Goal: Information Seeking & Learning: Learn about a topic

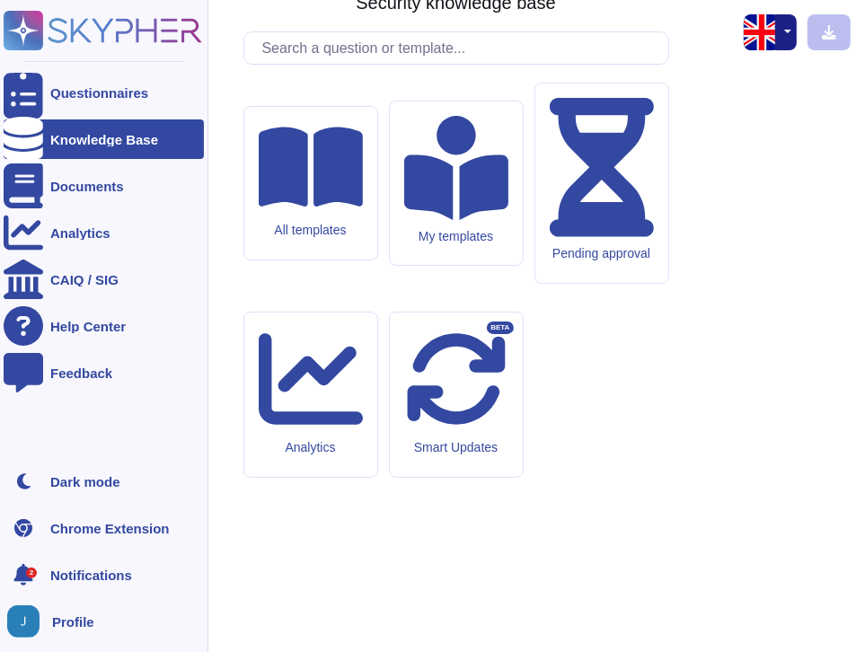
click at [13, 434] on ul "Questionnaires Knowledge Base Documents Analytics CAIQ / SIG Help Center Feedba…" at bounding box center [104, 262] width 200 height 378
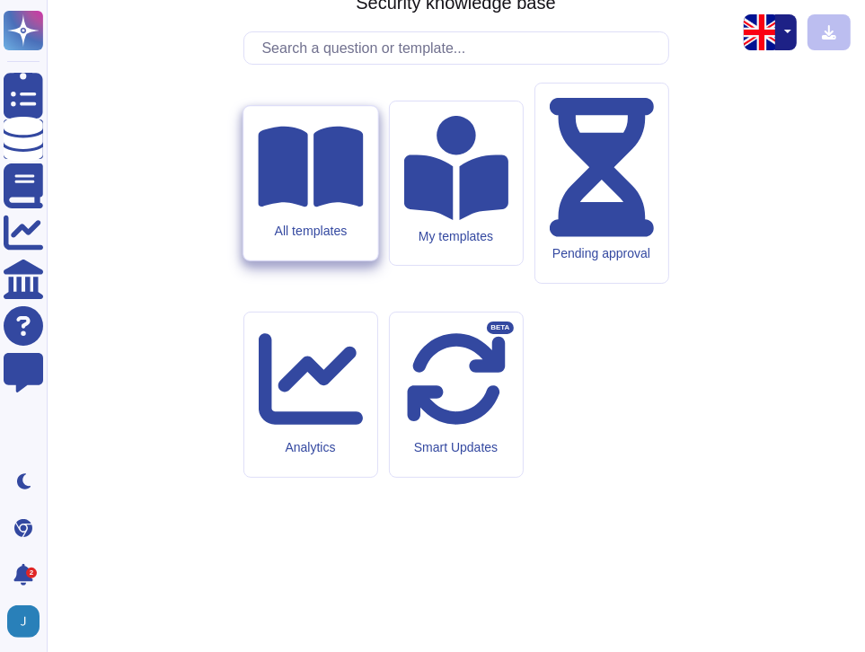
click at [324, 208] on icon at bounding box center [310, 167] width 105 height 81
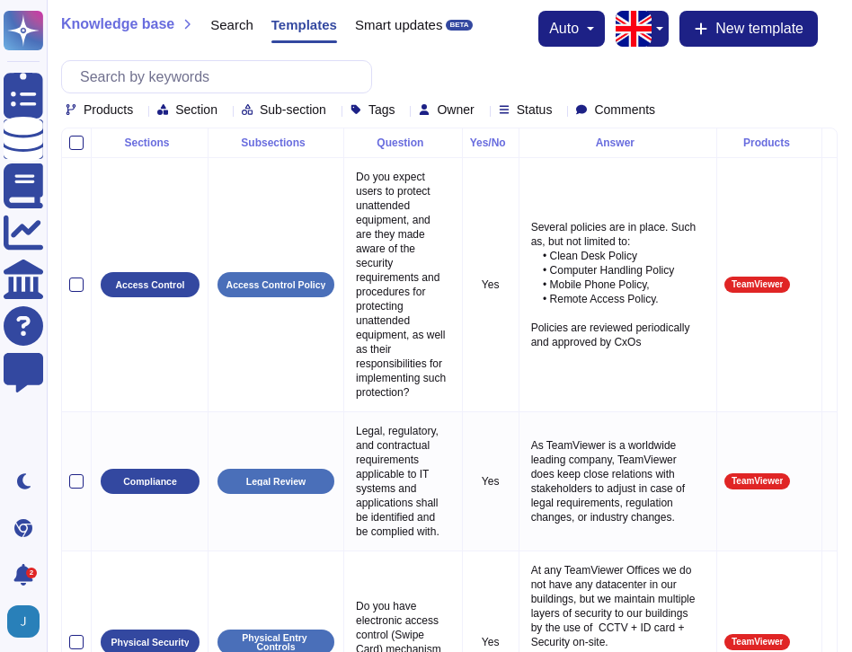
click at [144, 116] on div "Knowledge base Search Templates Smart updates BETA auto New template Products S…" at bounding box center [449, 64] width 805 height 128
click at [134, 106] on div "Products" at bounding box center [103, 108] width 75 height 13
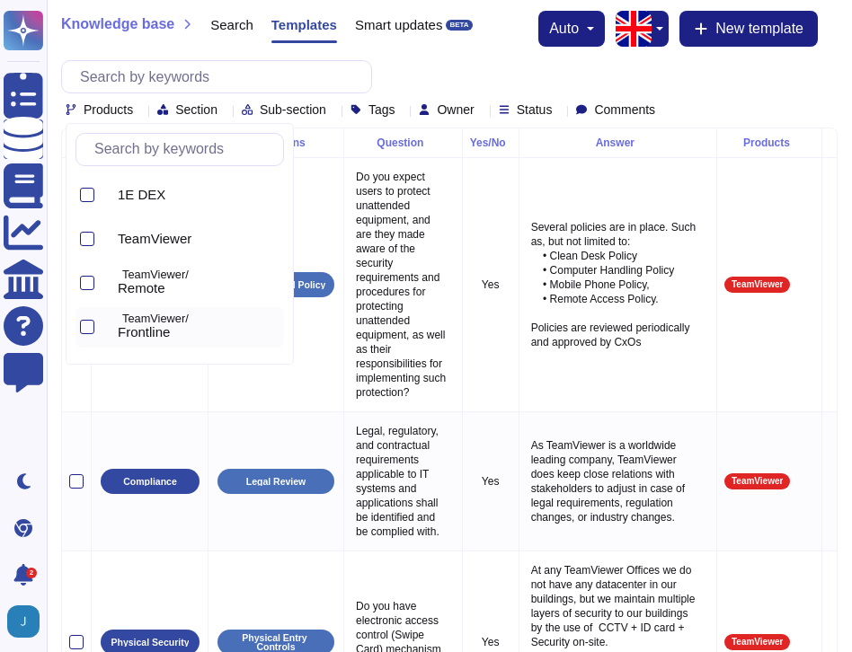
click at [158, 323] on p "TeamViewer/" at bounding box center [199, 320] width 155 height 12
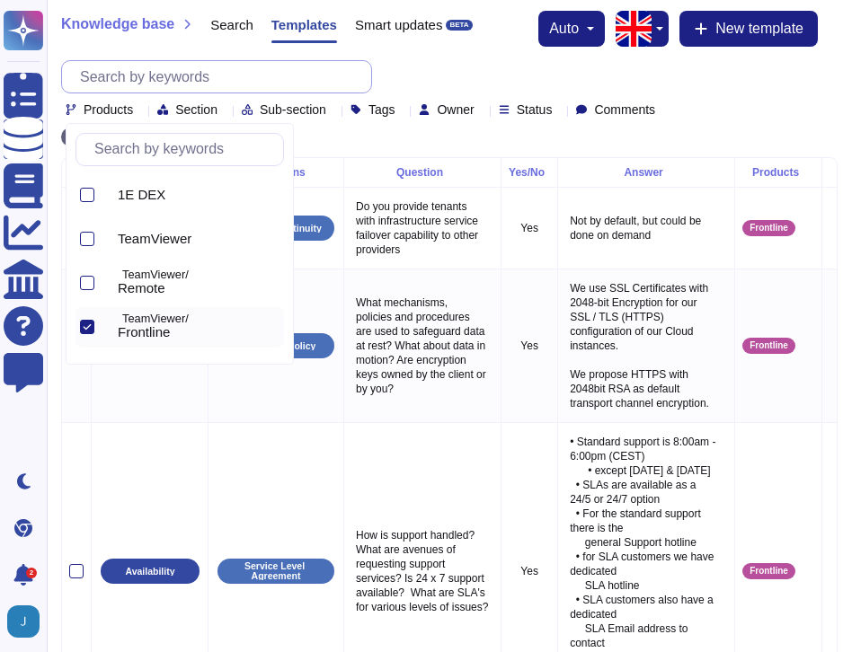
click at [302, 80] on input "text" at bounding box center [221, 76] width 300 height 31
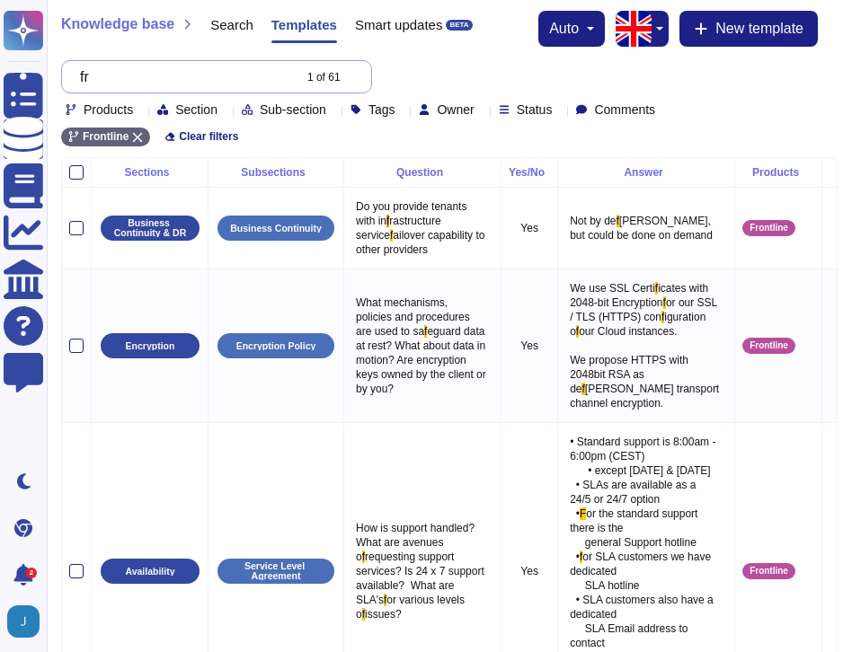
type input "f"
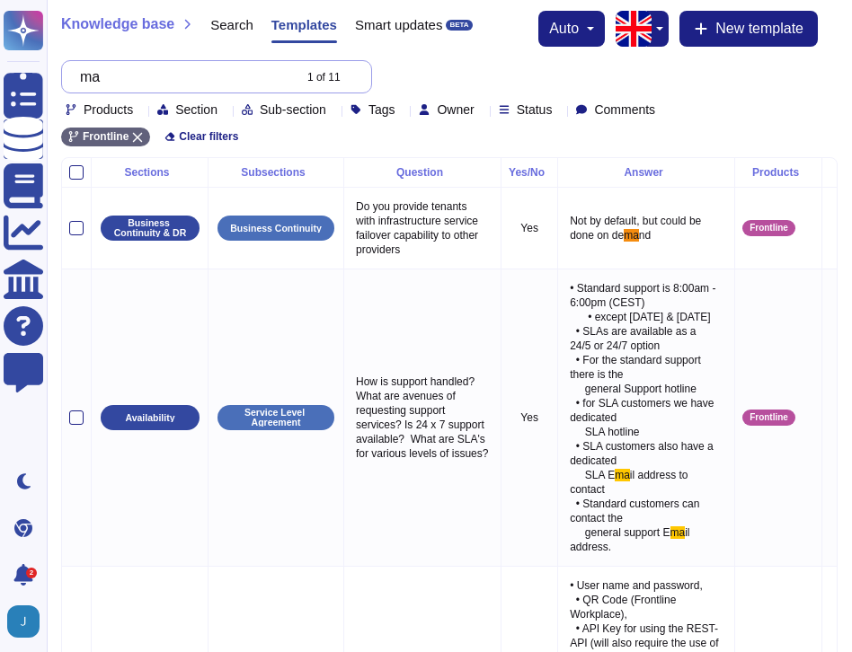
type input "m"
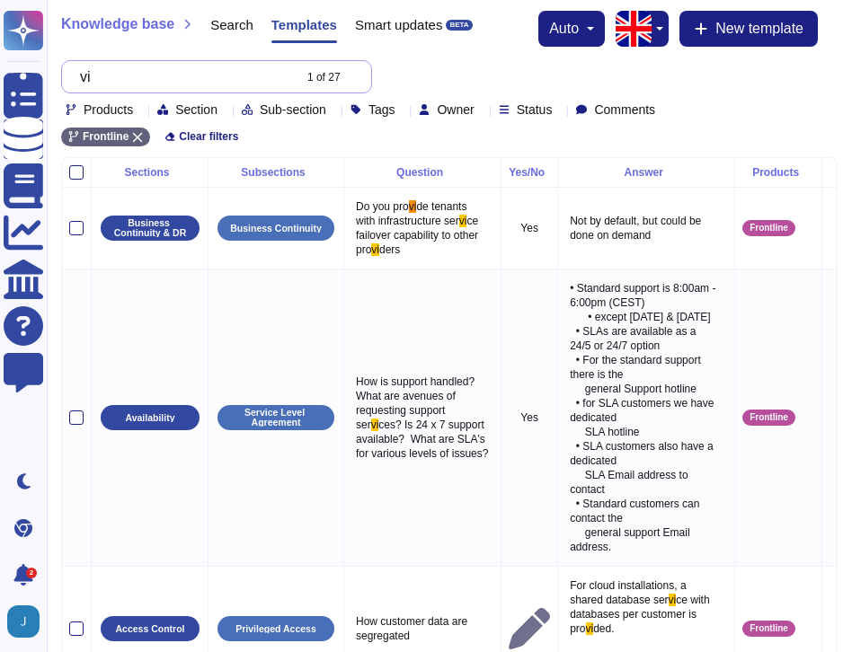
type input "v"
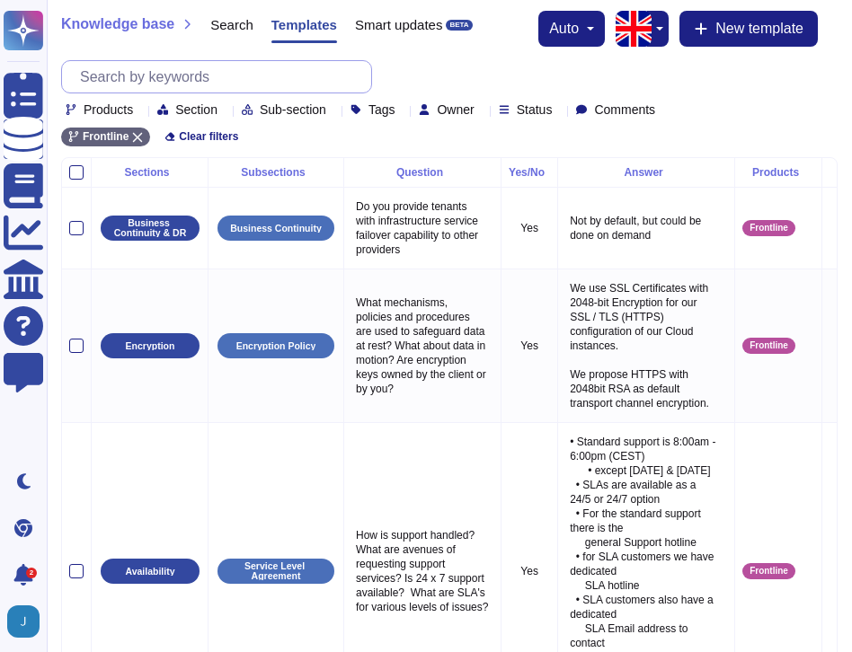
click at [173, 80] on input "text" at bounding box center [221, 76] width 300 height 31
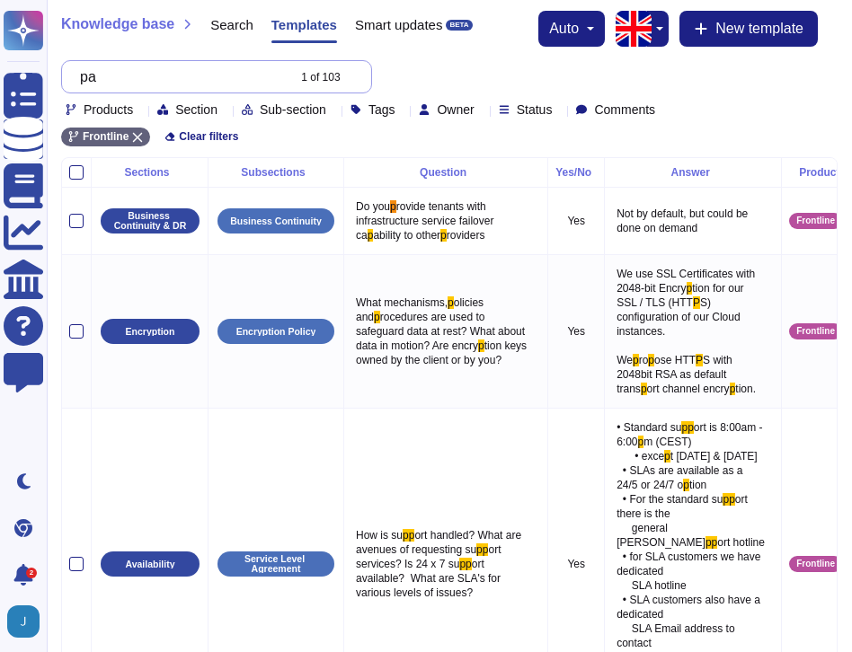
type input "p"
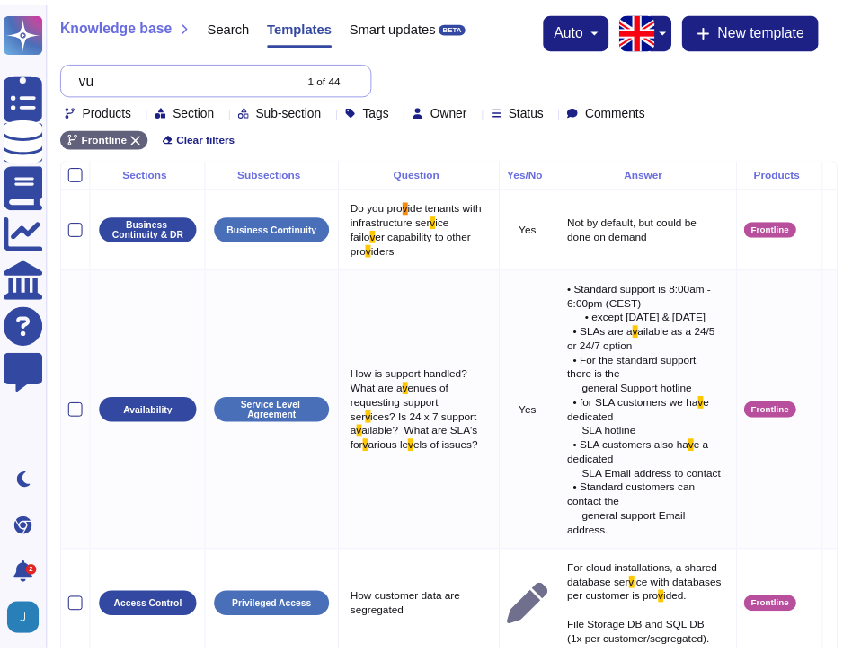
type input "v"
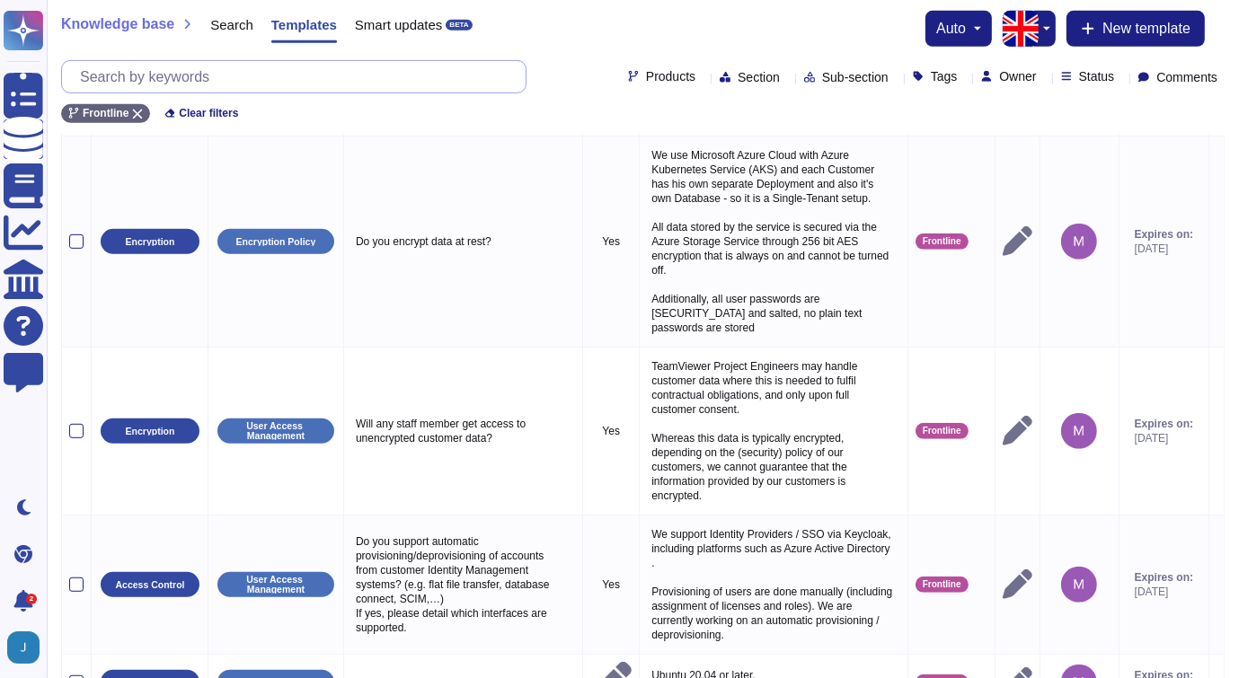
scroll to position [1045, 0]
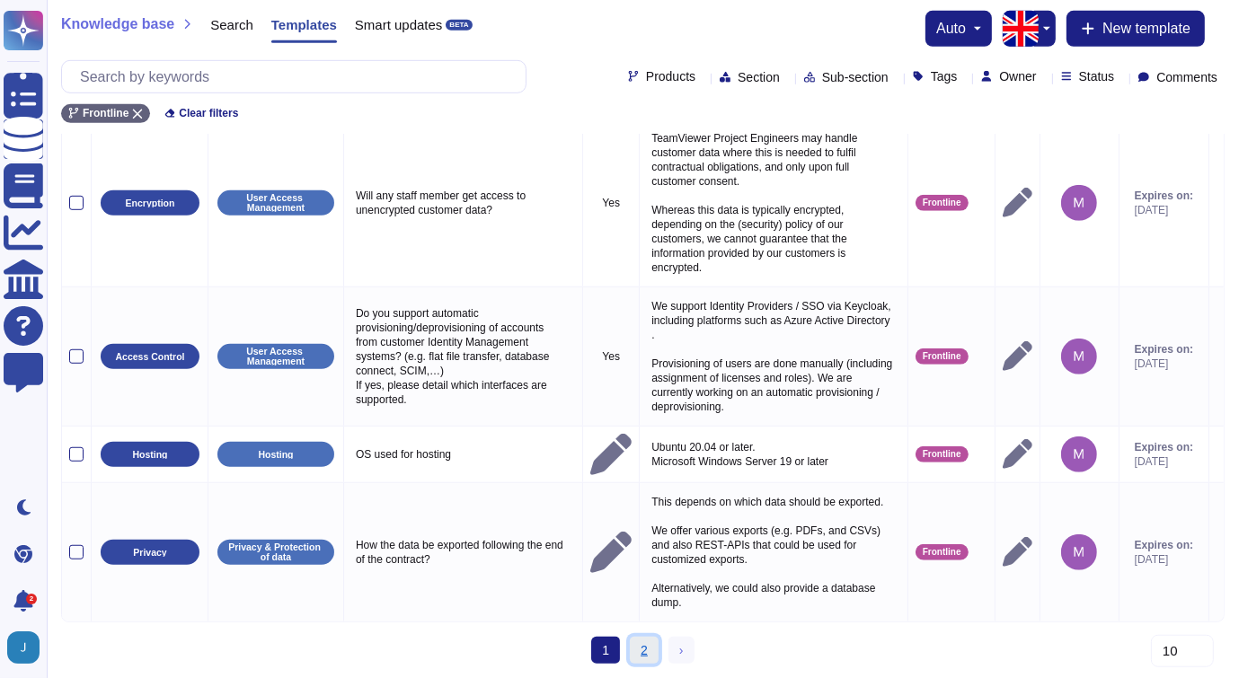
click at [648, 651] on link "2" at bounding box center [644, 650] width 29 height 27
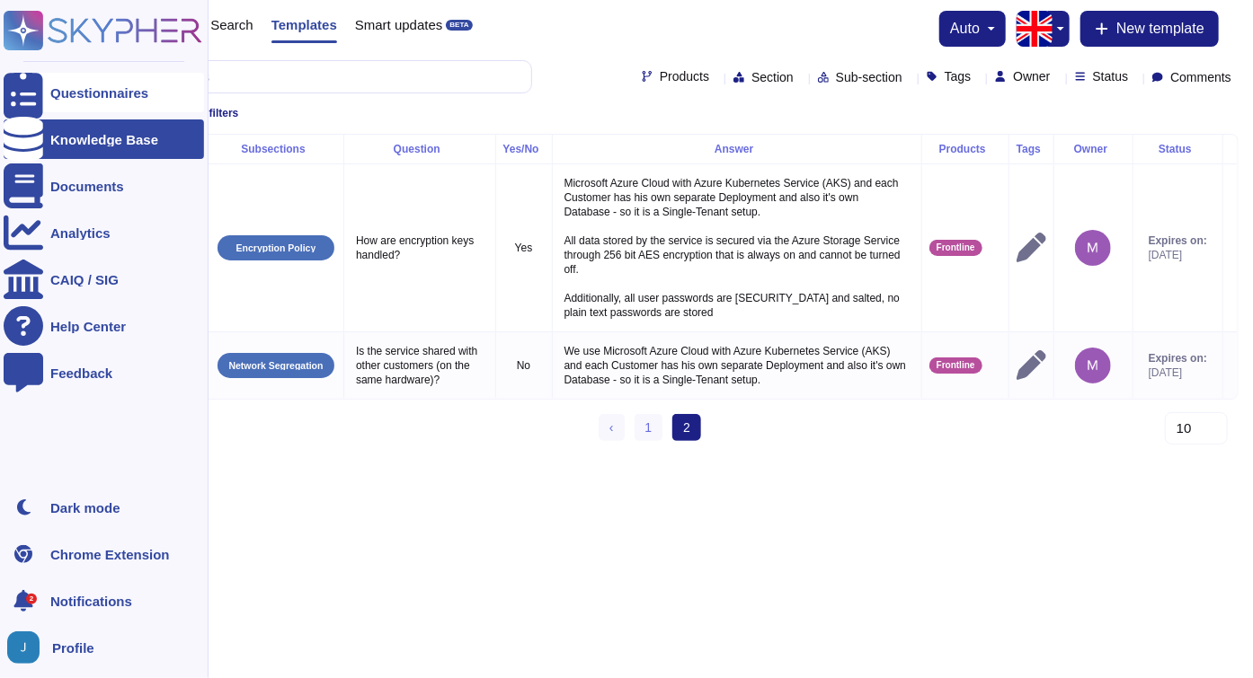
click at [108, 88] on div "Questionnaires" at bounding box center [99, 92] width 98 height 13
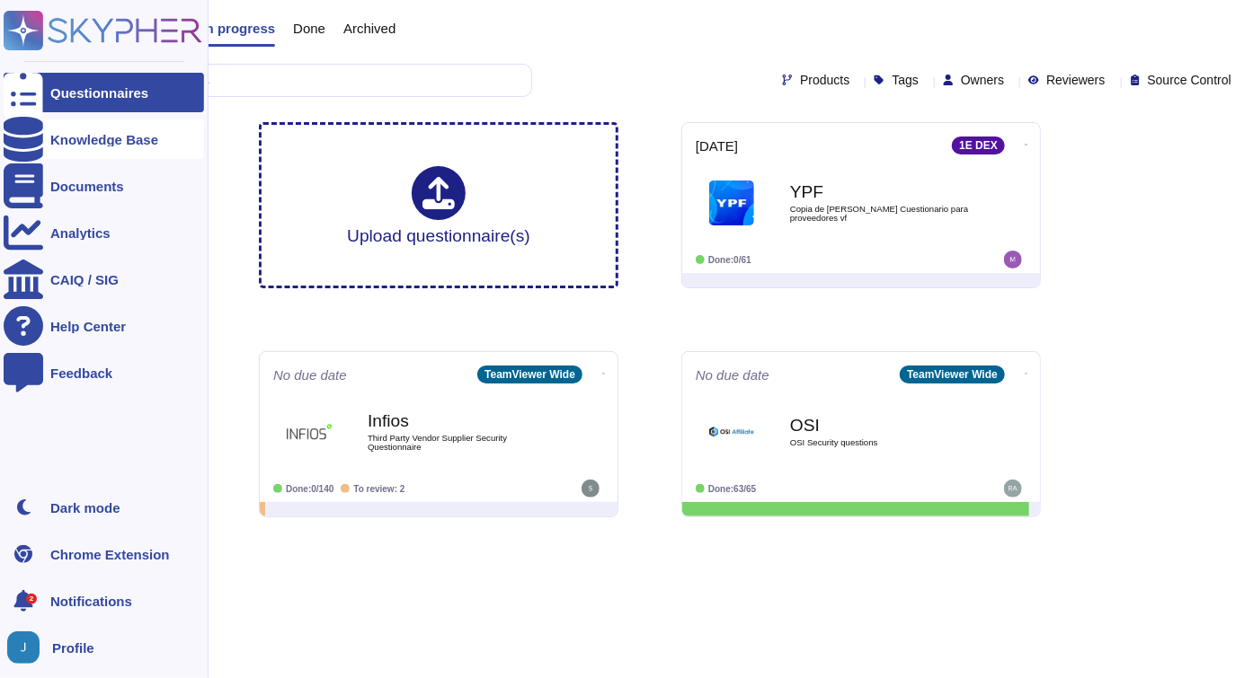
click at [27, 138] on icon at bounding box center [24, 139] width 40 height 45
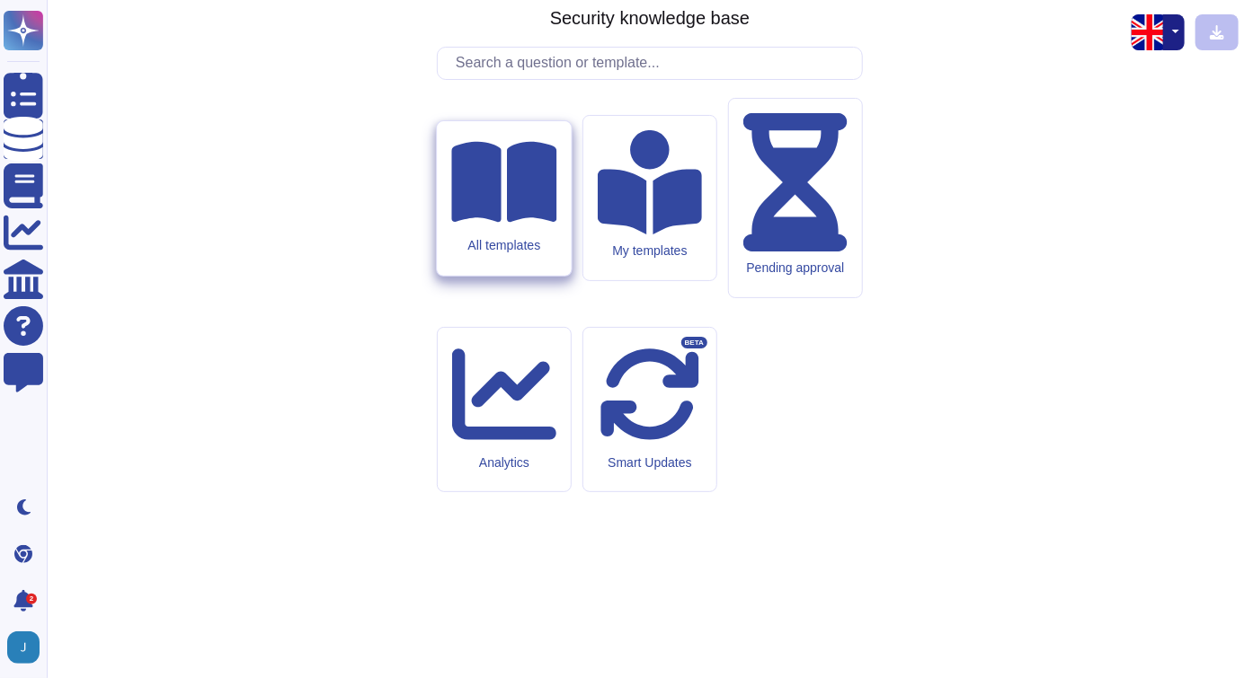
click at [521, 222] on icon at bounding box center [503, 181] width 105 height 81
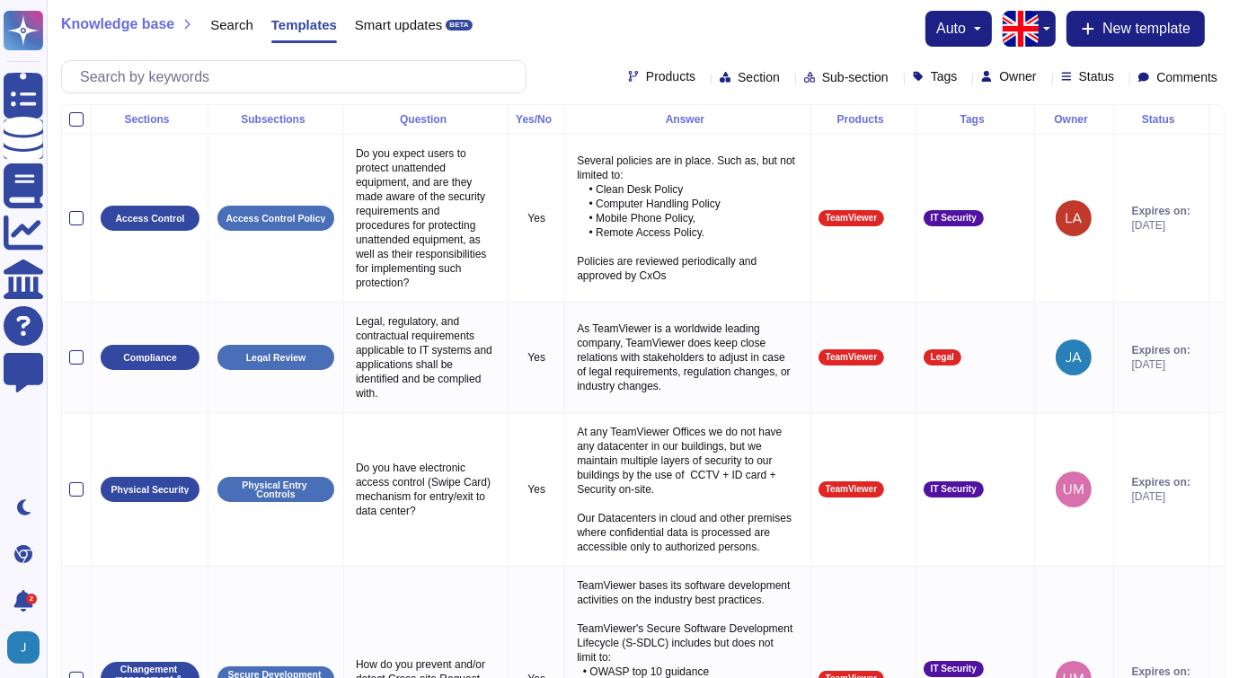
click at [646, 78] on span "Products" at bounding box center [670, 76] width 49 height 13
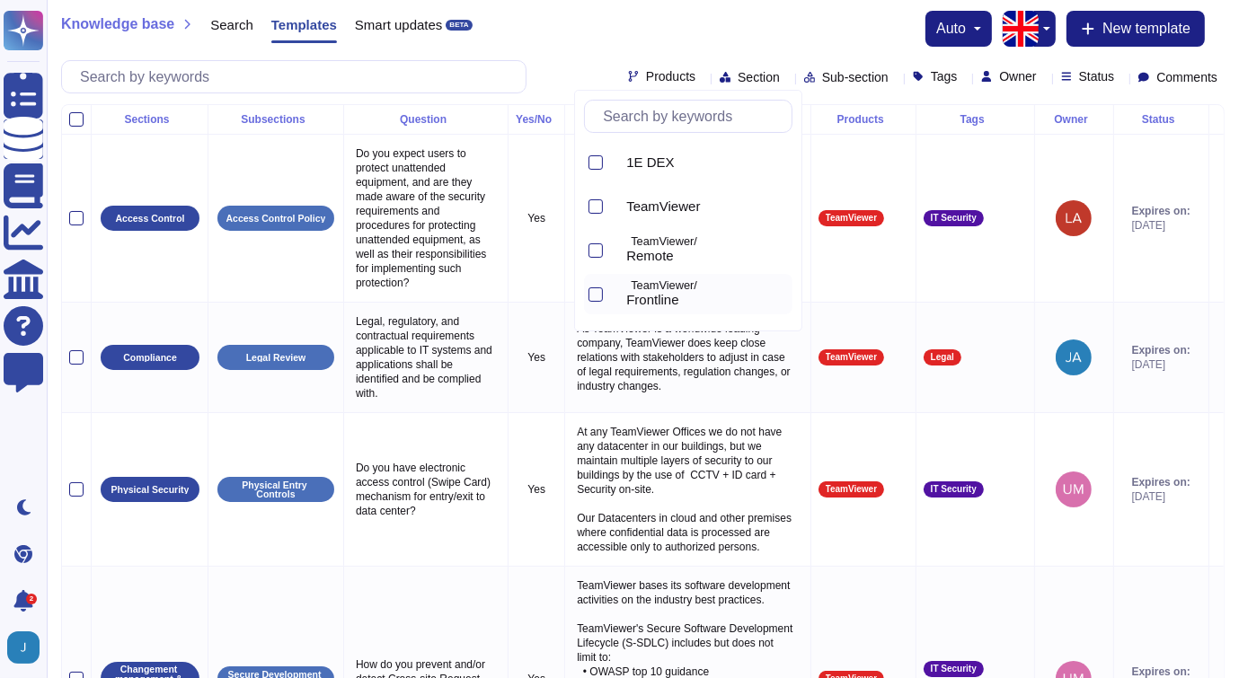
click at [677, 308] on div "TeamViewer/ Frontline" at bounding box center [702, 294] width 181 height 40
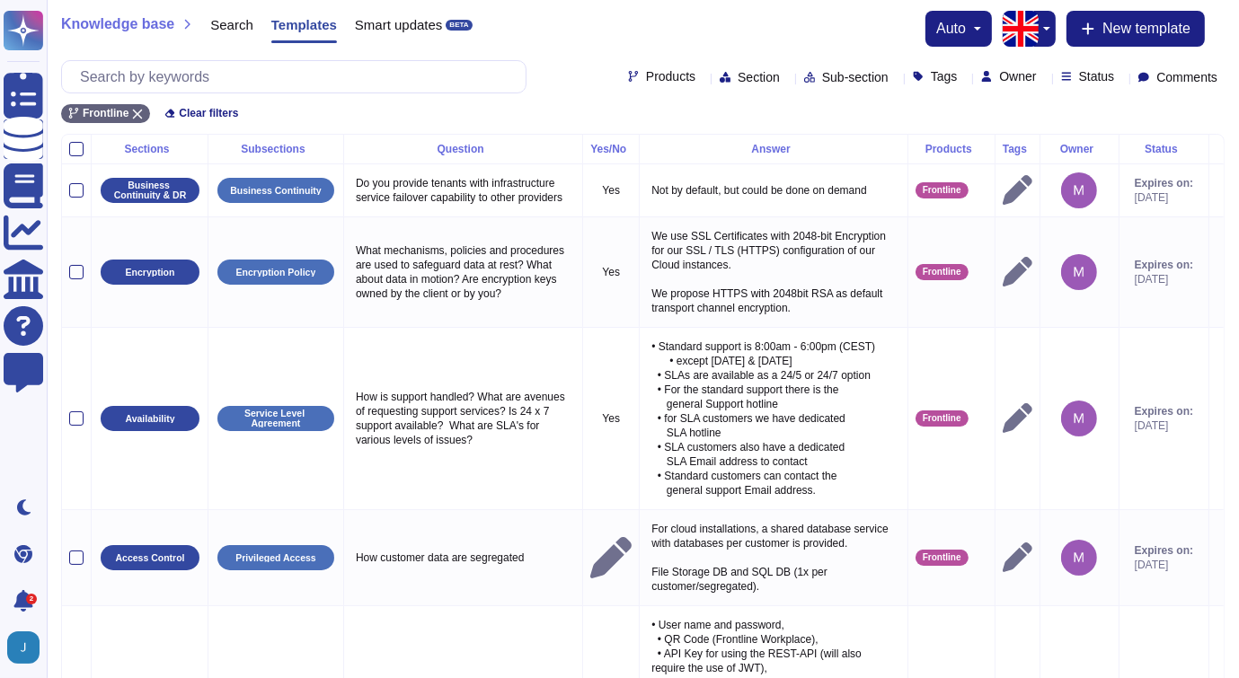
click at [827, 26] on div "Knowledge base Search Templates Smart updates BETA auto New template" at bounding box center [643, 29] width 1164 height 36
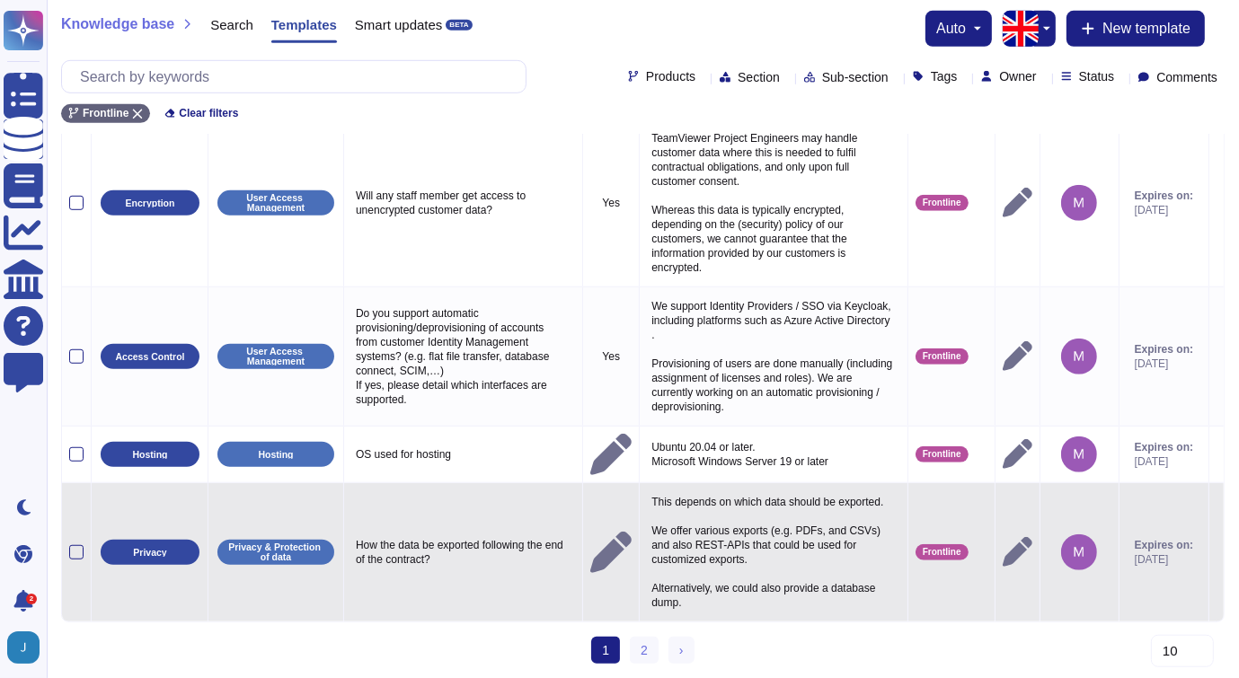
scroll to position [1045, 0]
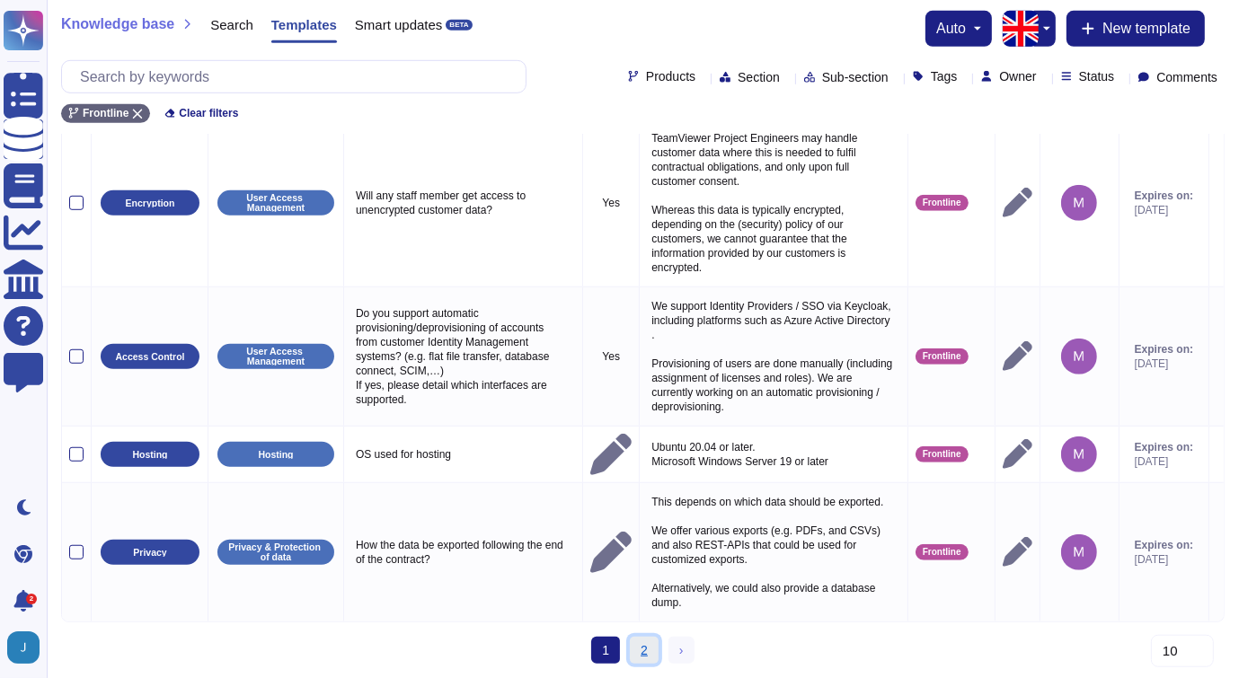
click at [642, 648] on link "2" at bounding box center [644, 650] width 29 height 27
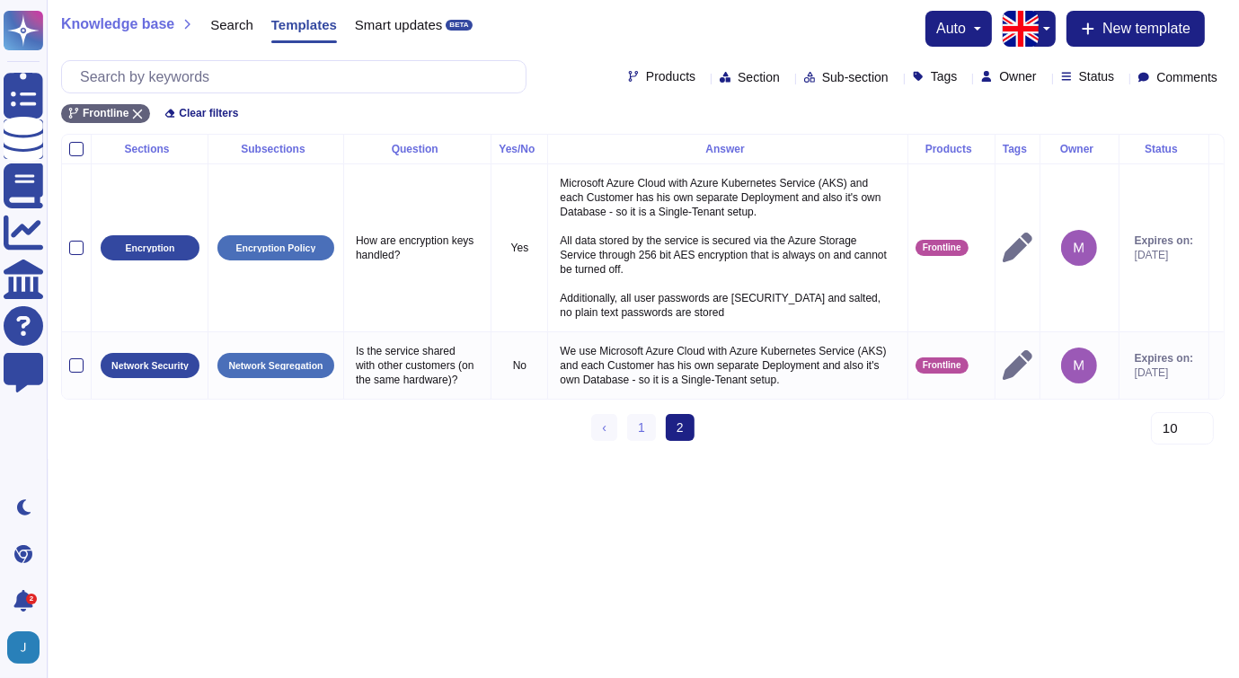
scroll to position [0, 0]
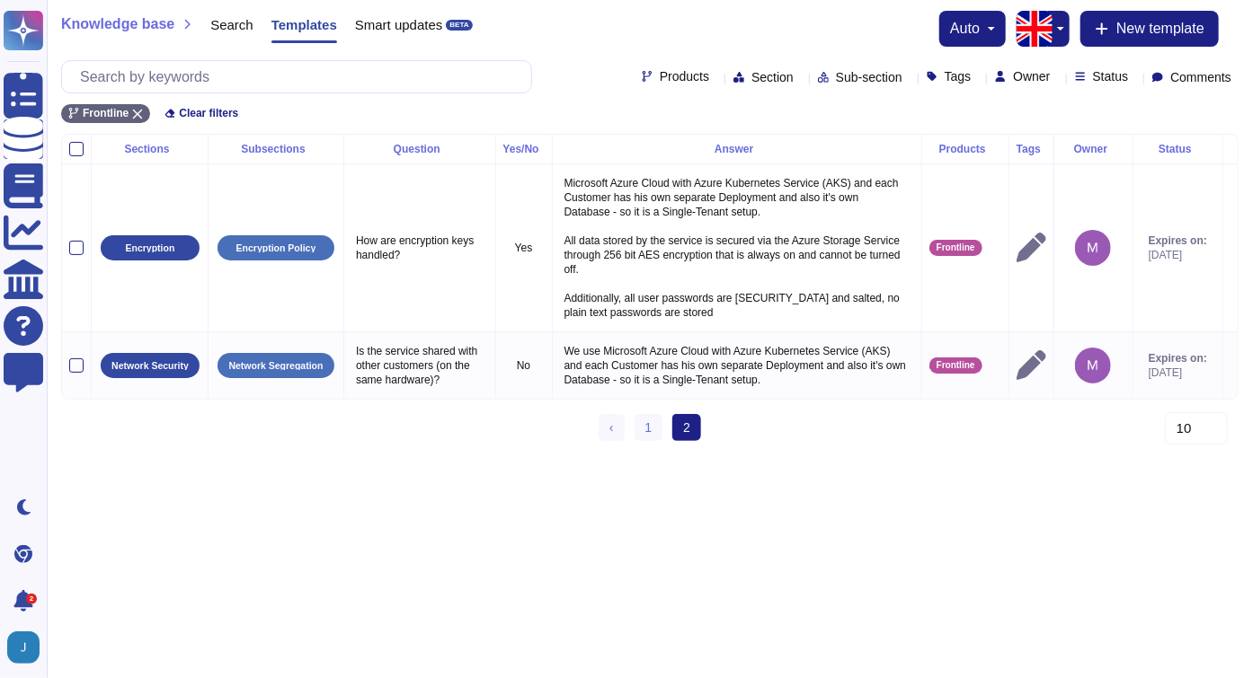
click at [725, 456] on html "Questionnaires Knowledge Base Documents Analytics CAIQ / SIG Help Center Feedba…" at bounding box center [626, 228] width 1253 height 456
click at [660, 84] on div "Products" at bounding box center [679, 77] width 75 height 14
click at [660, 75] on span "Products" at bounding box center [684, 76] width 49 height 13
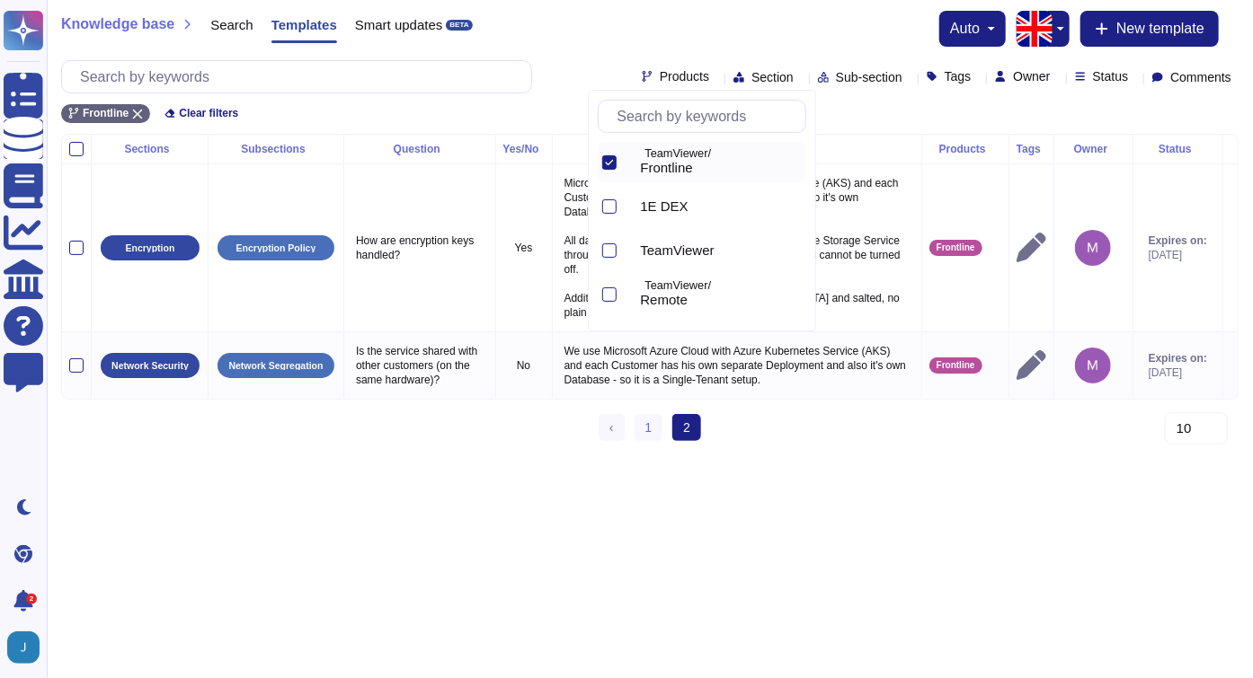
click at [607, 159] on icon at bounding box center [609, 162] width 9 height 9
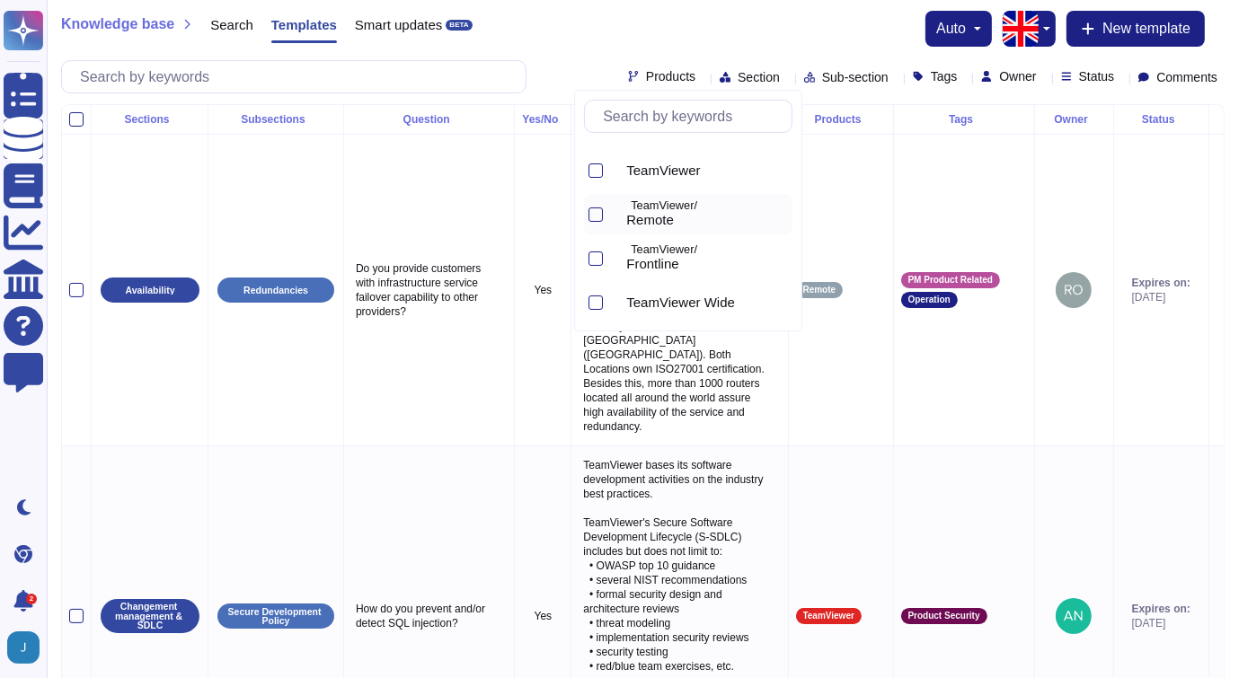
scroll to position [36, 0]
click at [603, 300] on div "TeamViewer Wide" at bounding box center [688, 302] width 208 height 40
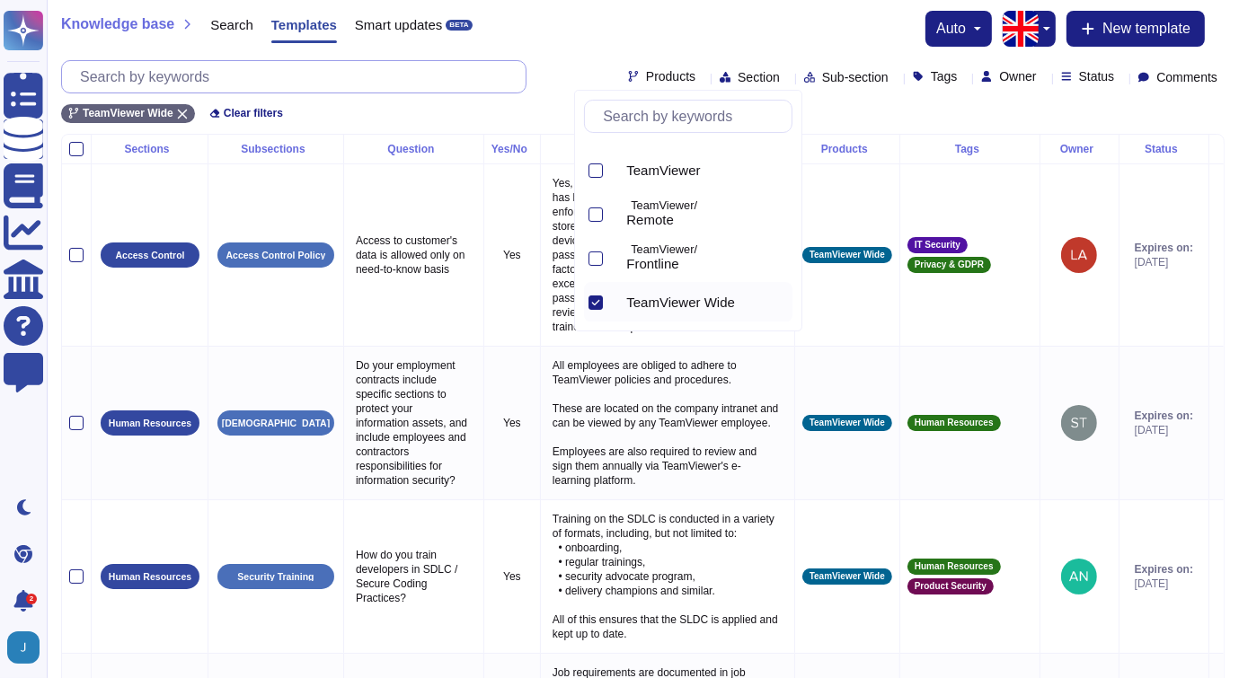
click at [441, 82] on input "text" at bounding box center [298, 76] width 455 height 31
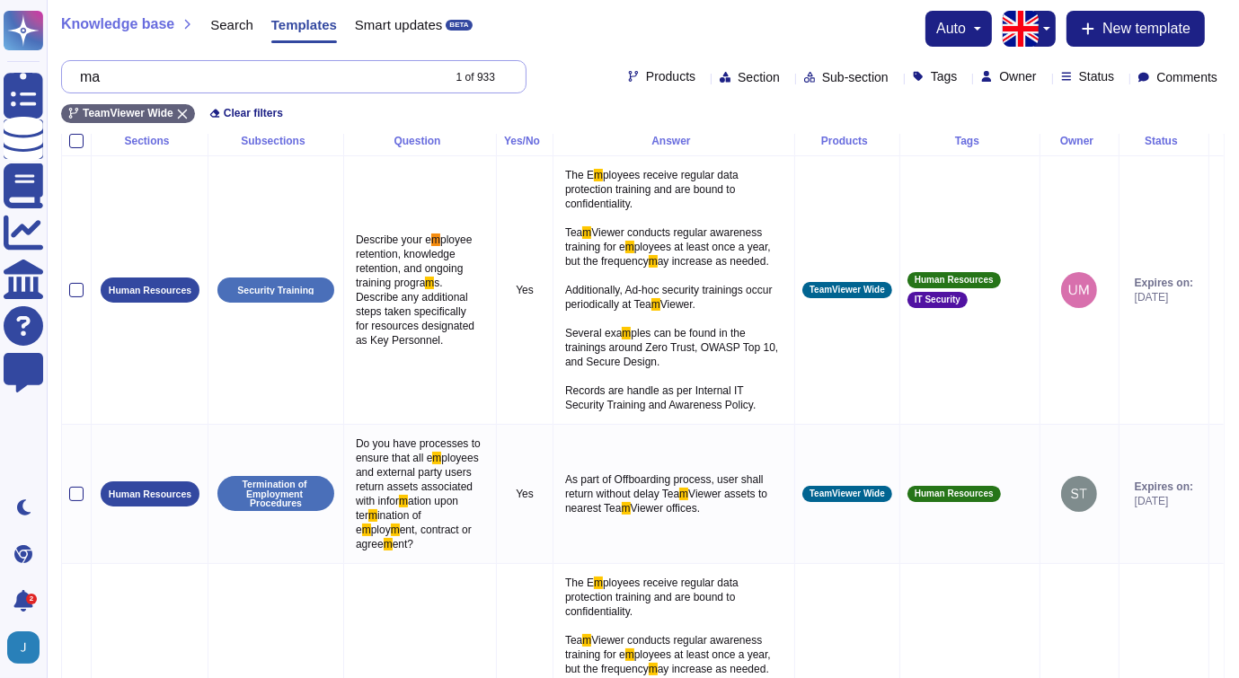
scroll to position [0, 0]
type input "m"
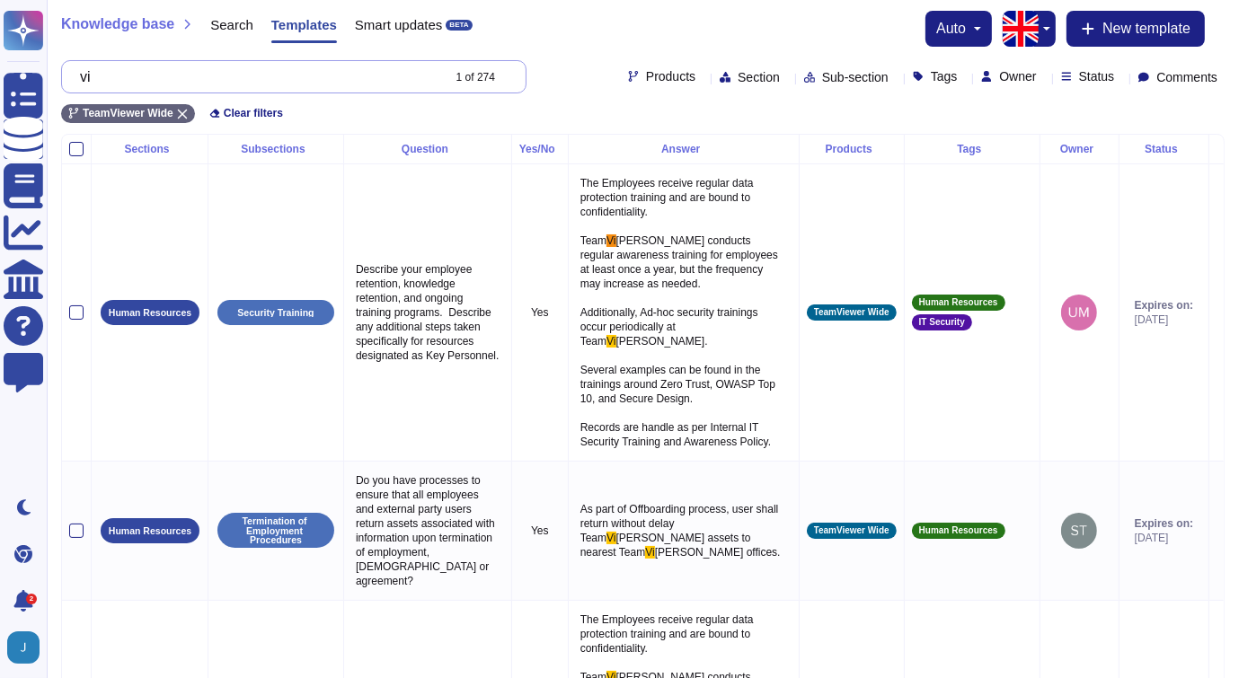
type input "v"
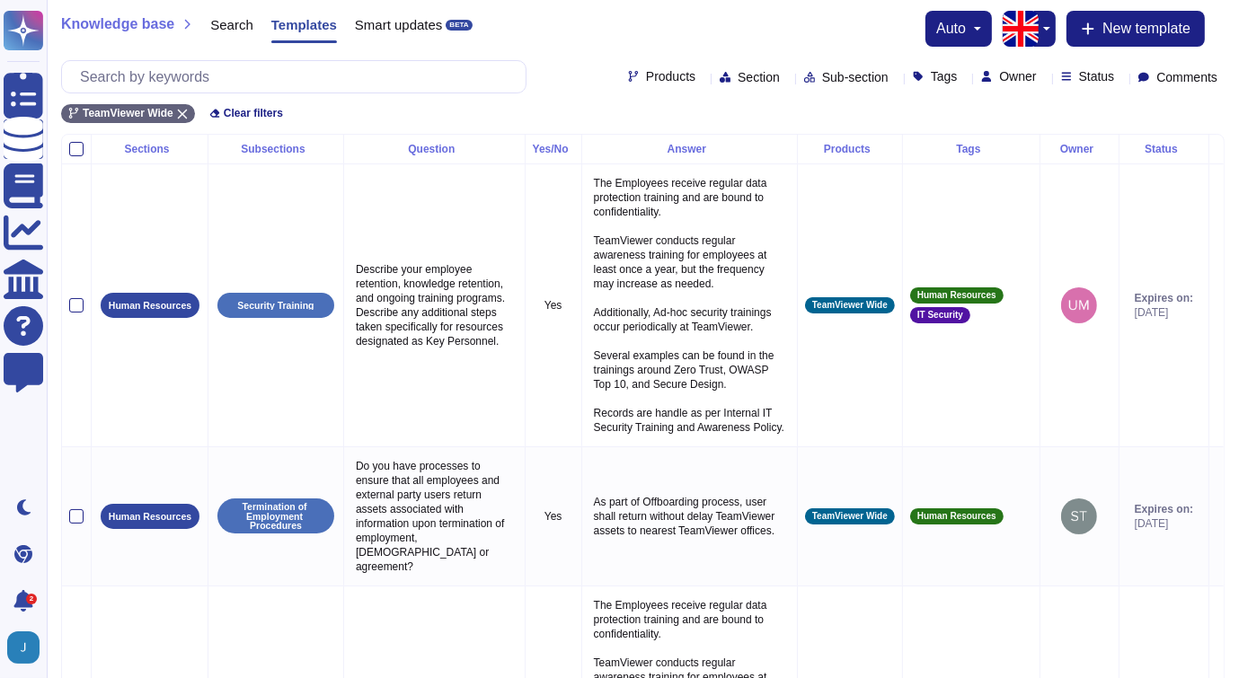
click at [646, 80] on span "Products" at bounding box center [670, 76] width 49 height 13
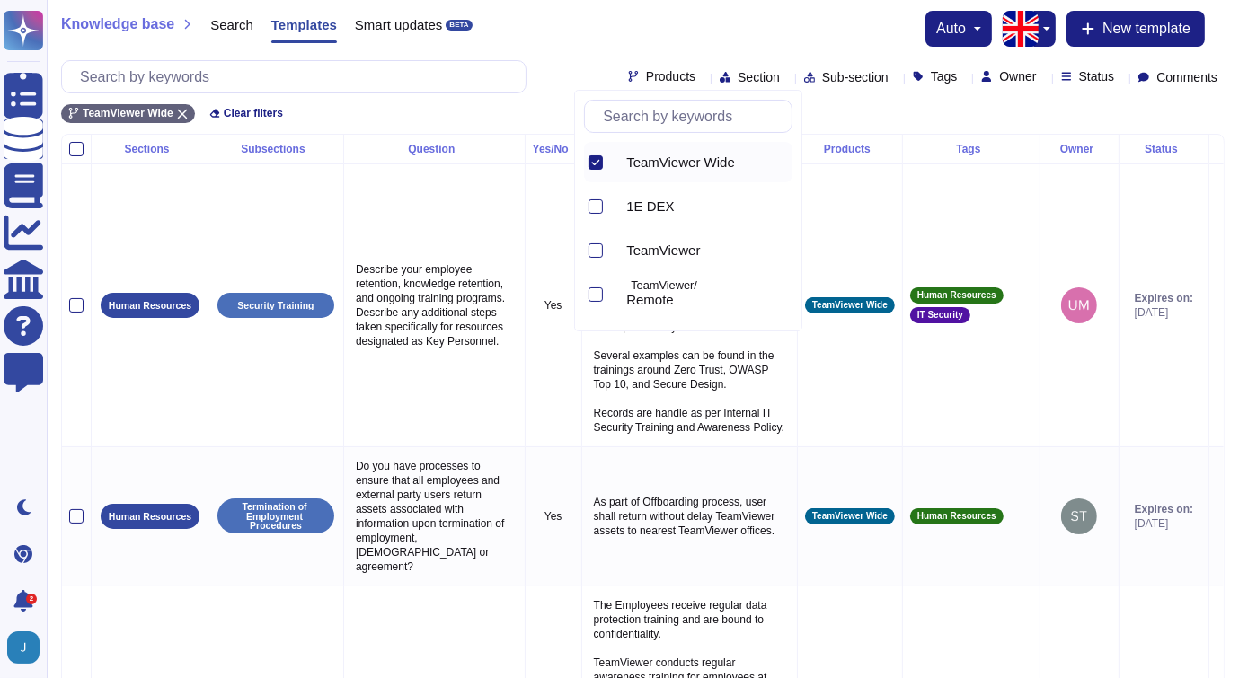
click at [598, 160] on icon at bounding box center [596, 162] width 8 height 5
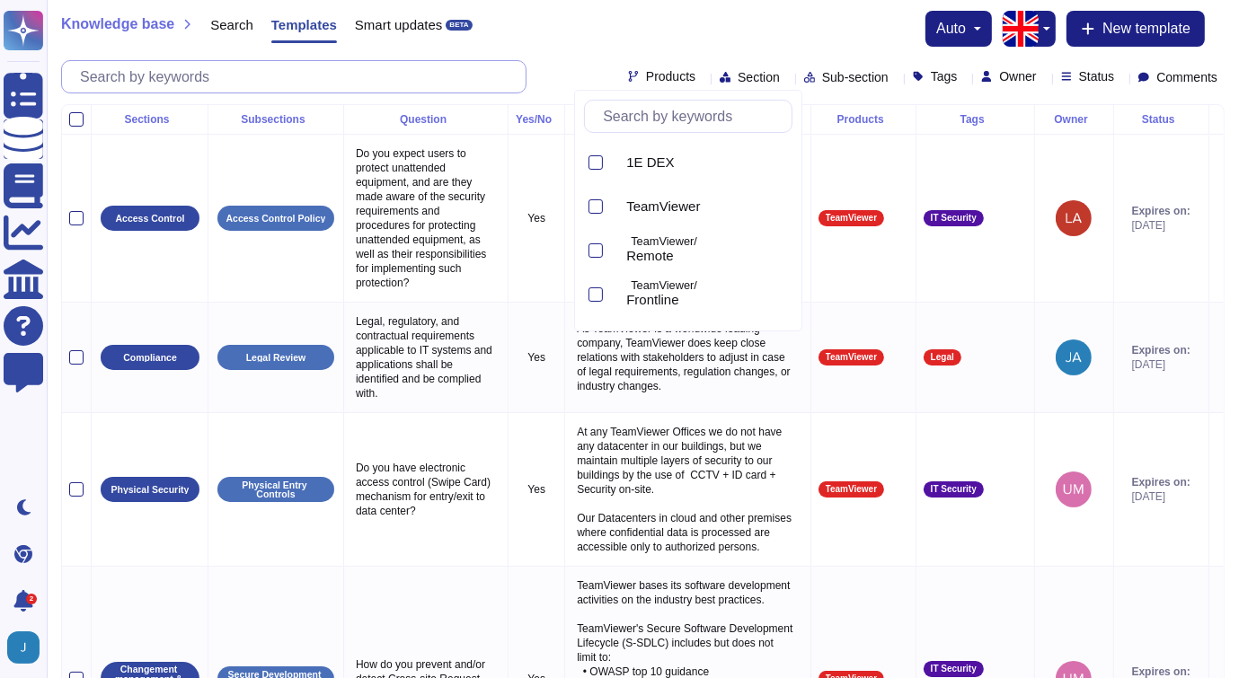
click at [475, 66] on input "text" at bounding box center [298, 76] width 455 height 31
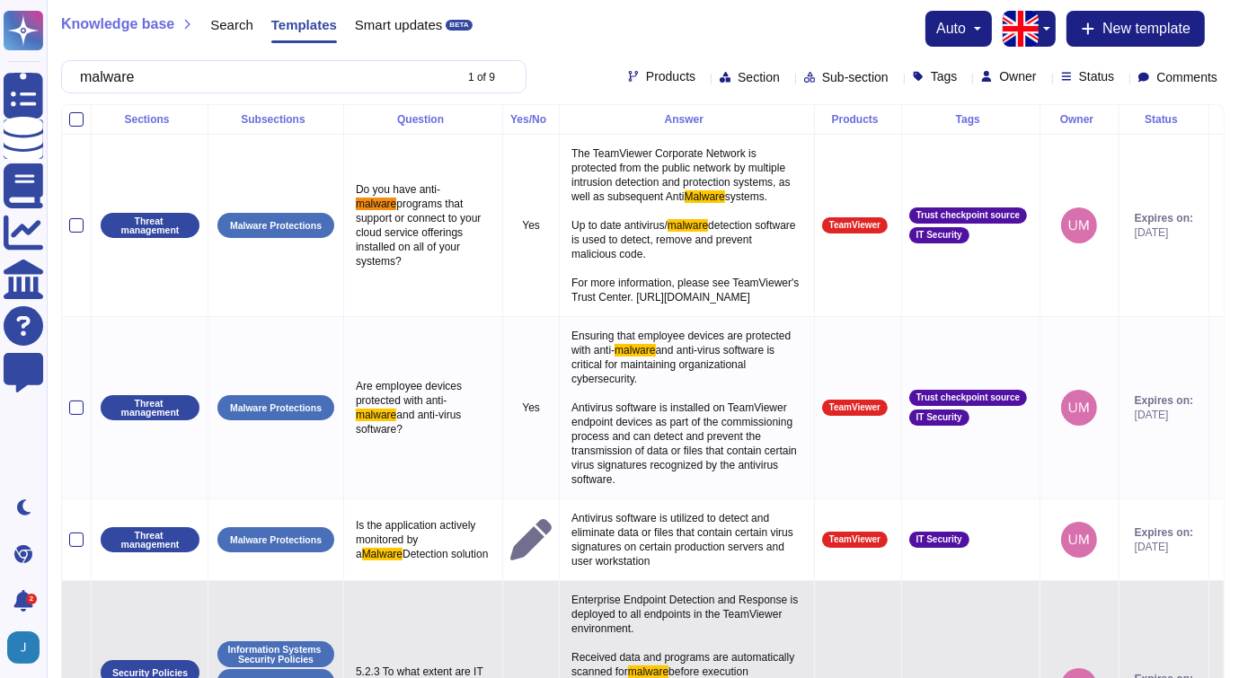
click at [864, 606] on td at bounding box center [1079, 686] width 79 height 211
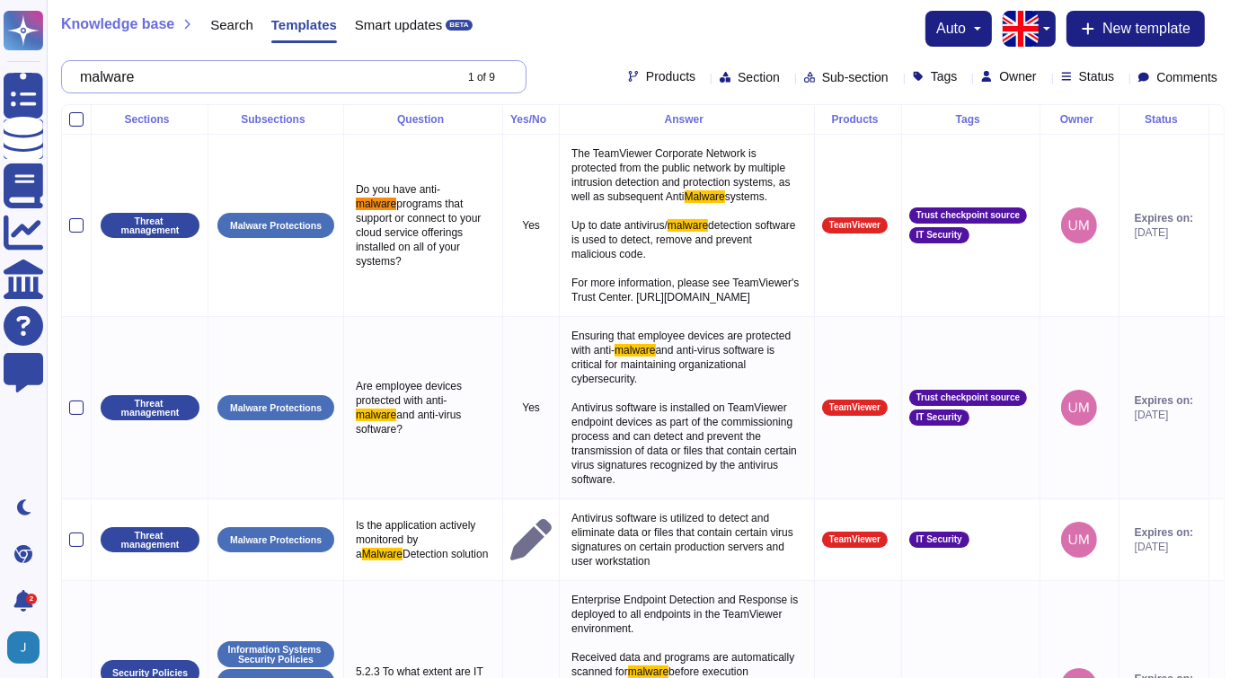
click at [376, 80] on input "malware" at bounding box center [261, 76] width 381 height 31
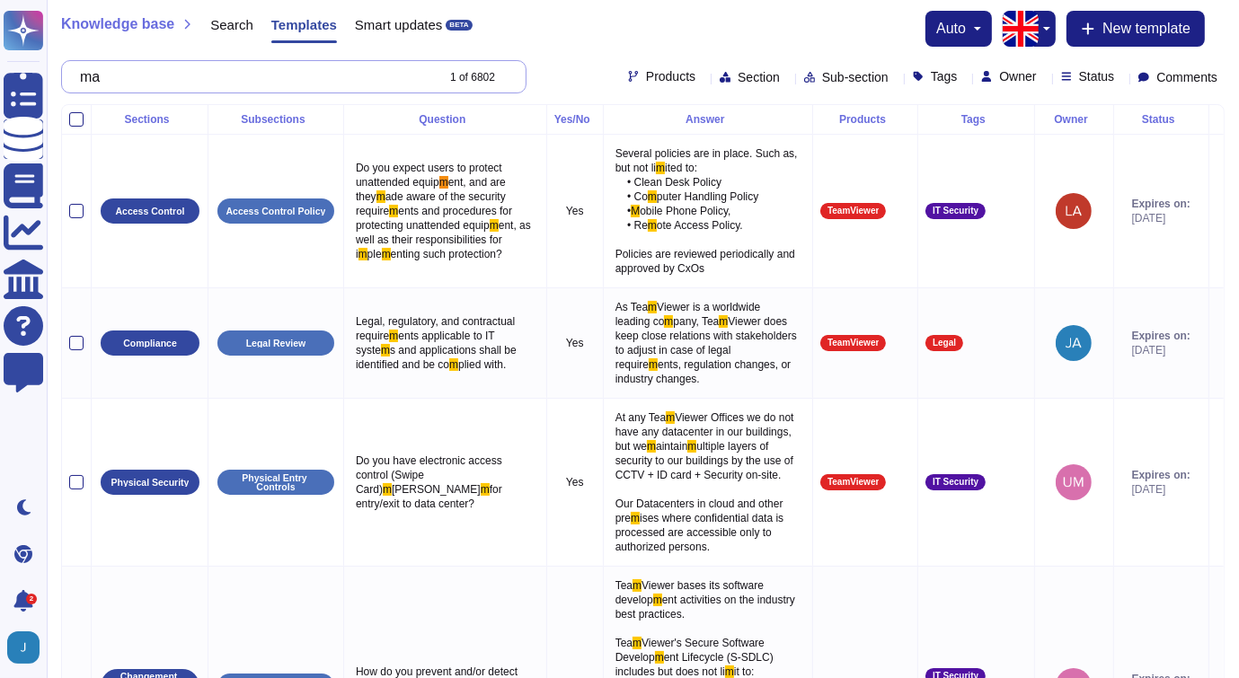
type input "m"
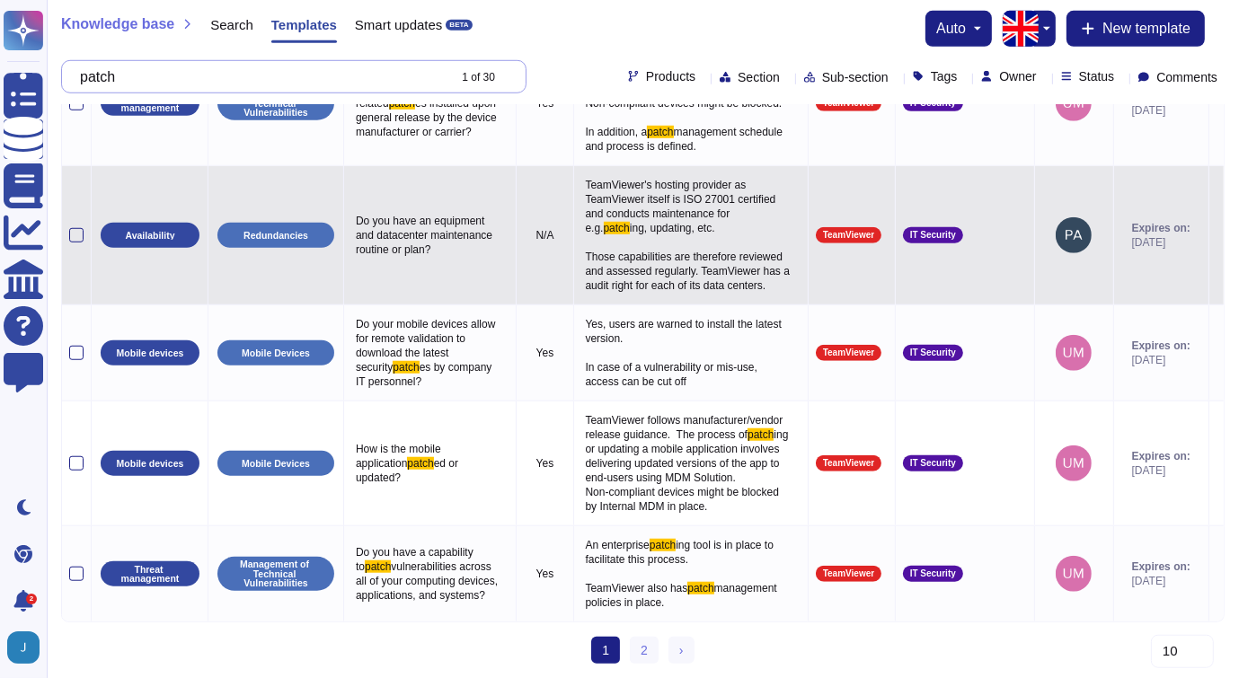
scroll to position [1361, 0]
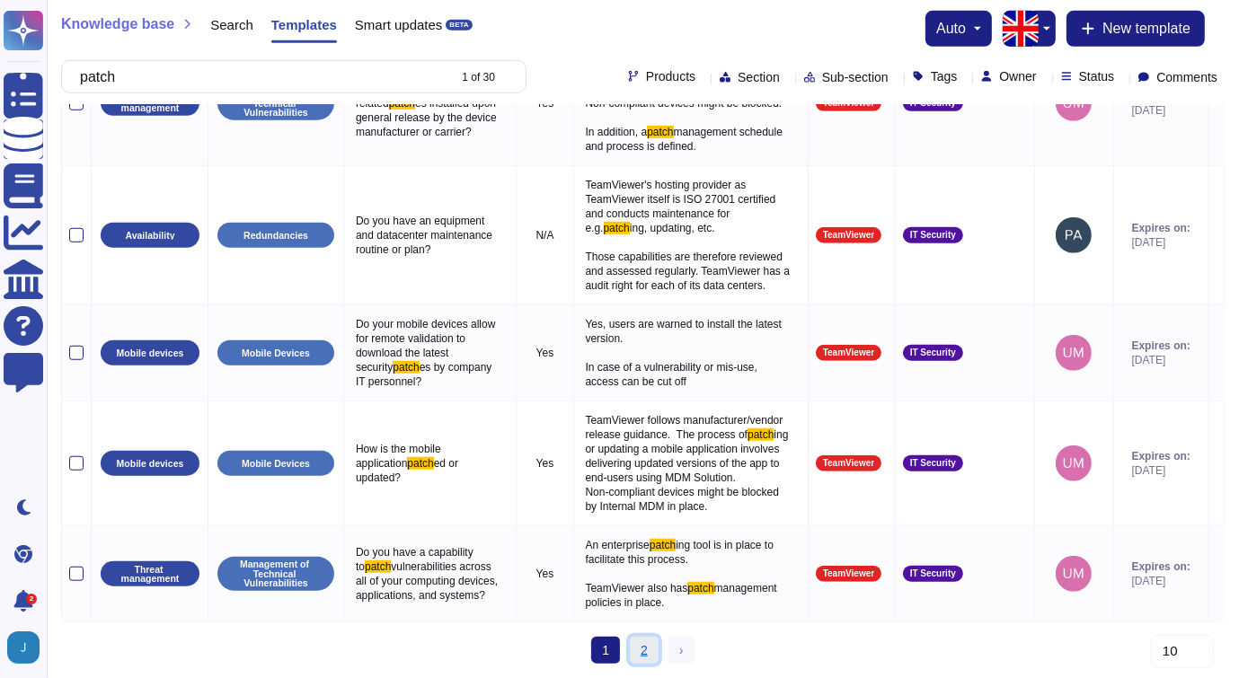
type input "patch"
click at [641, 650] on link "2" at bounding box center [644, 650] width 29 height 27
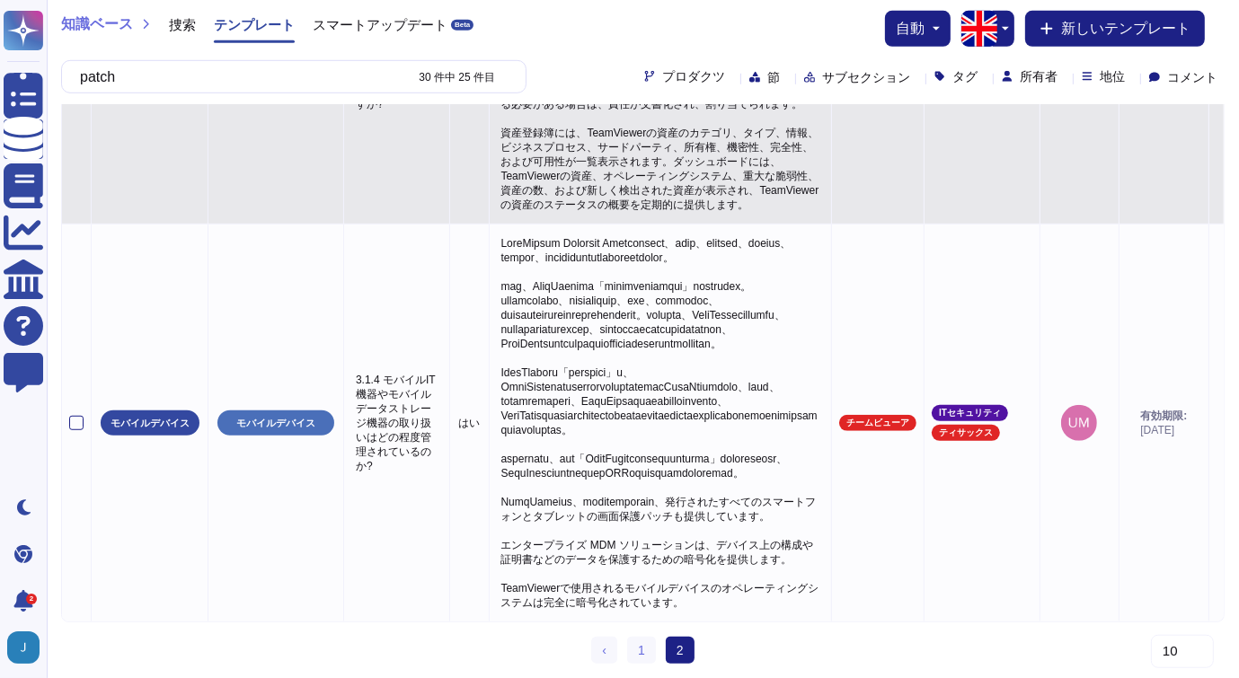
scroll to position [1271, 0]
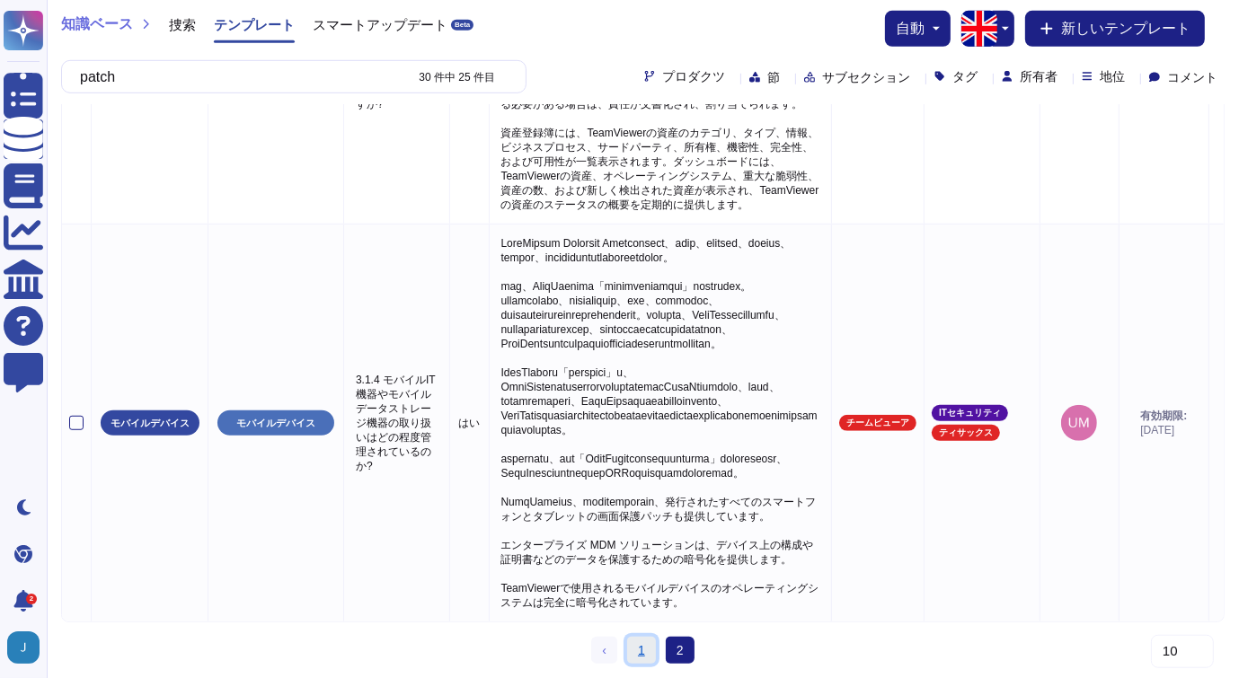
click at [642, 645] on link "1" at bounding box center [641, 650] width 29 height 27
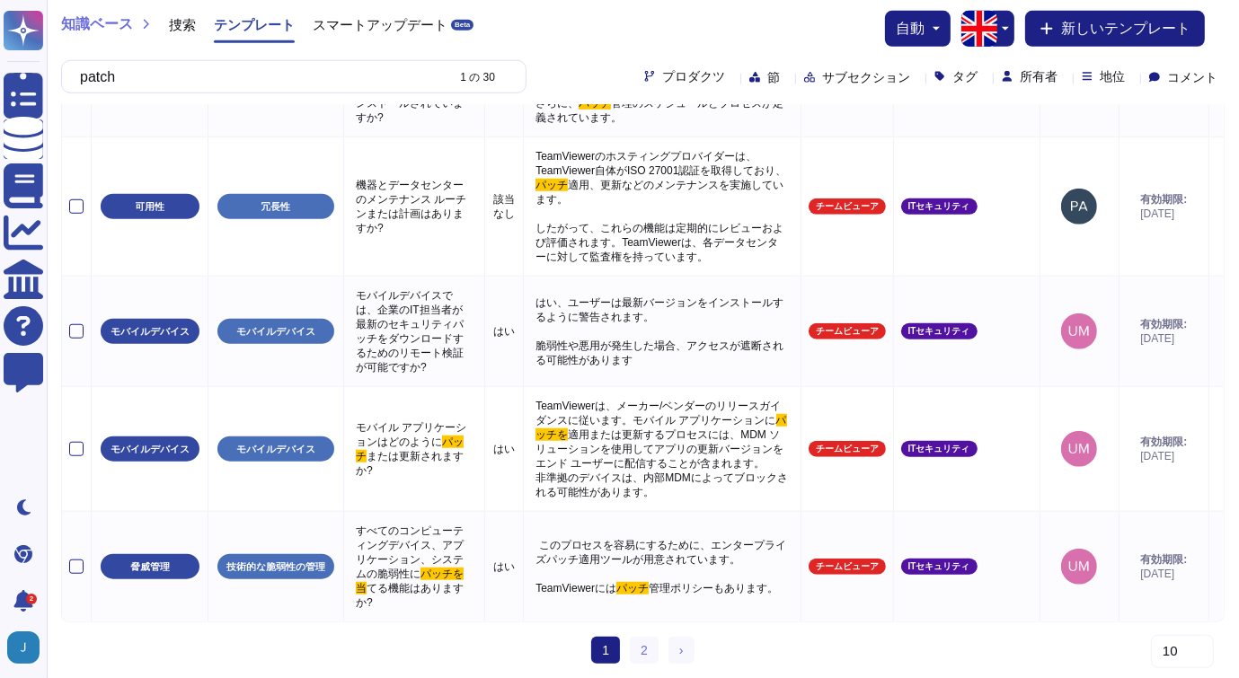
scroll to position [1358, 0]
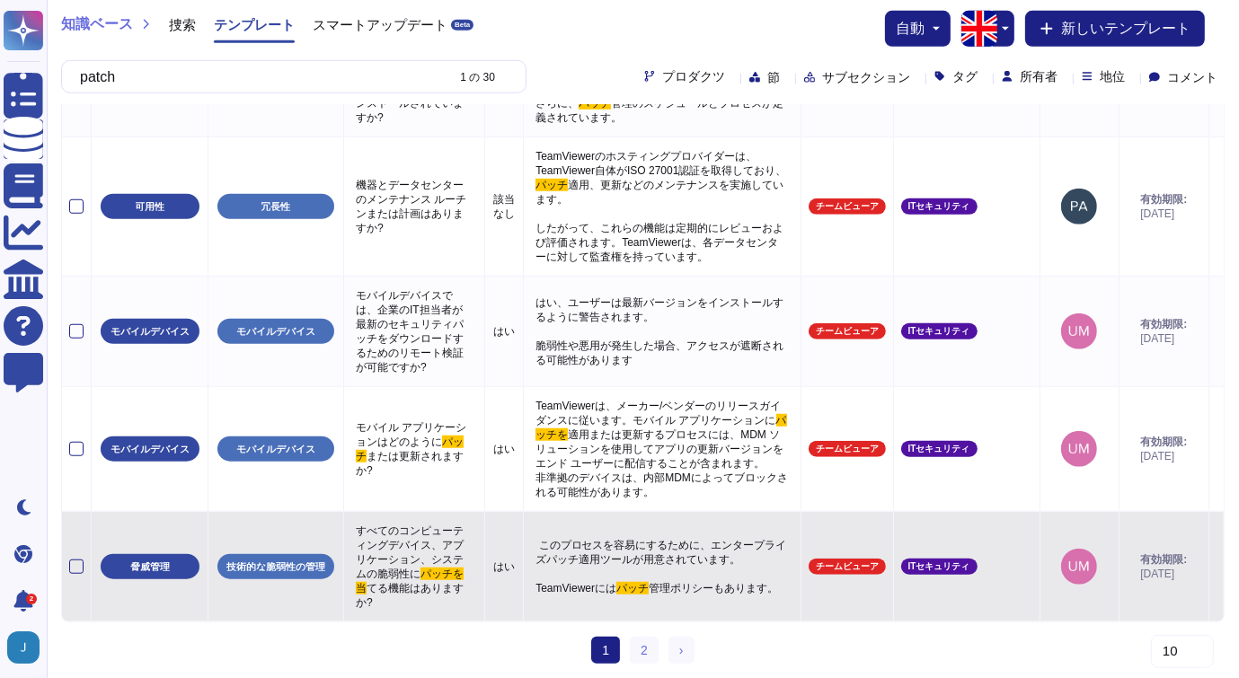
click at [864, 606] on td "ITセキュリティ" at bounding box center [966, 567] width 146 height 111
